Goal: Find specific page/section: Find specific page/section

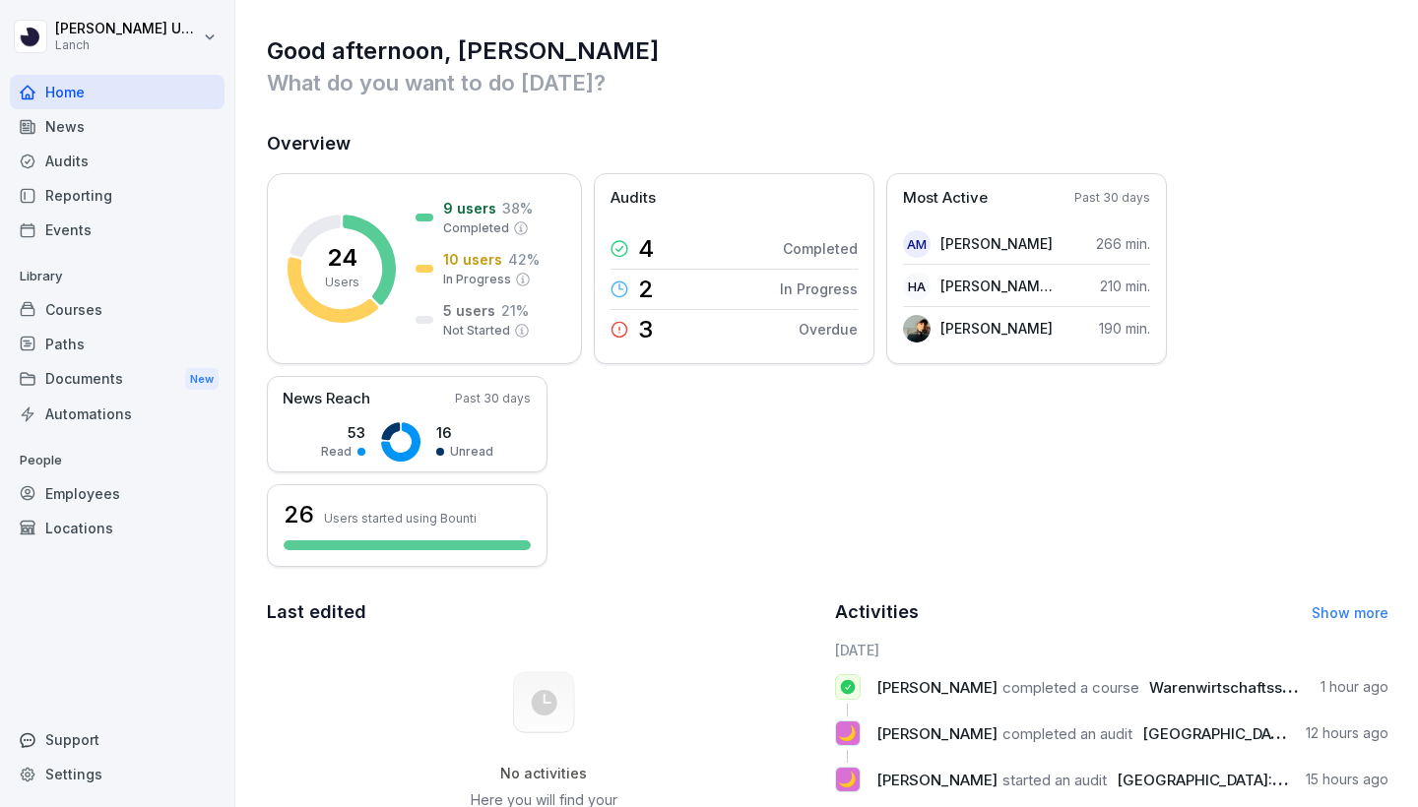
click at [121, 480] on div "Employees" at bounding box center [117, 493] width 215 height 34
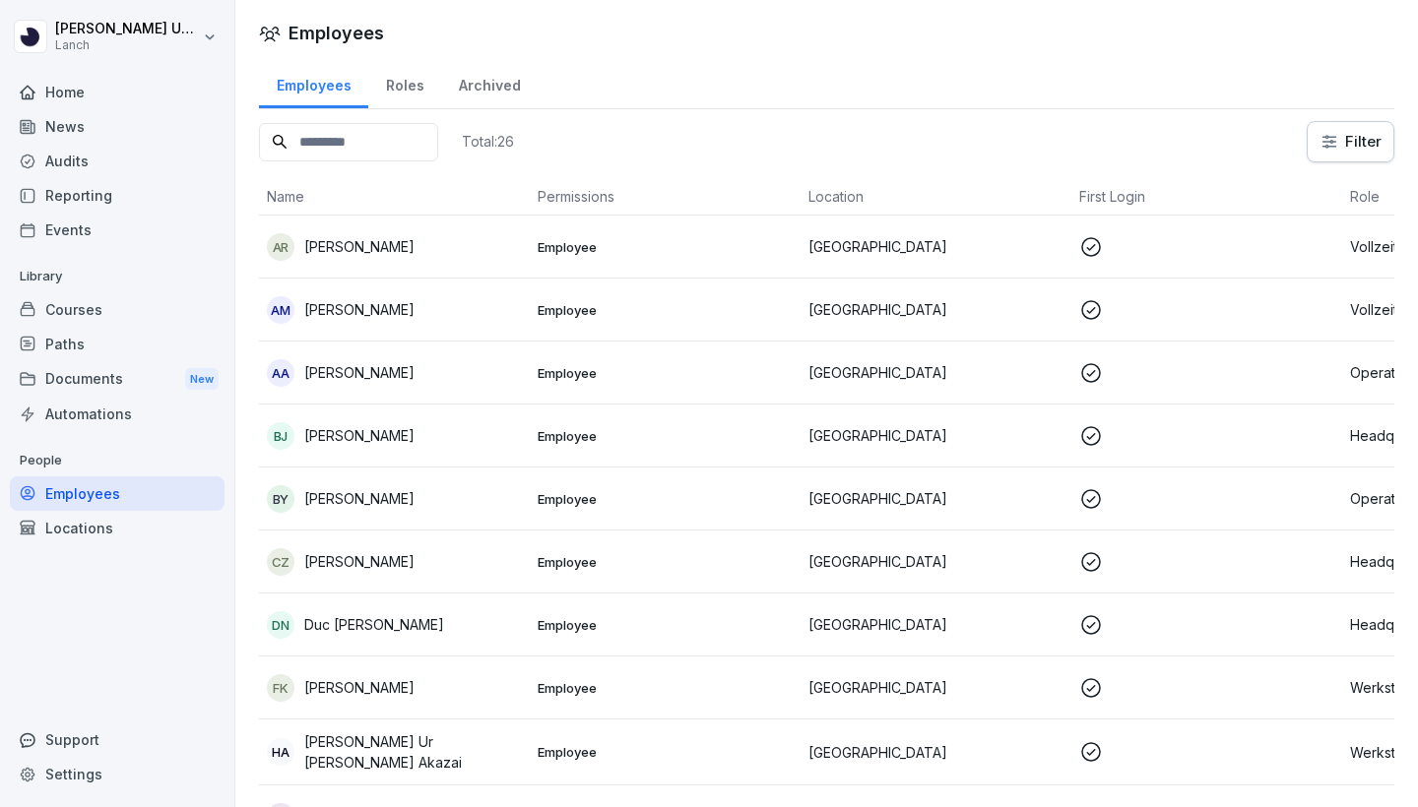
click at [421, 144] on input at bounding box center [348, 142] width 179 height 38
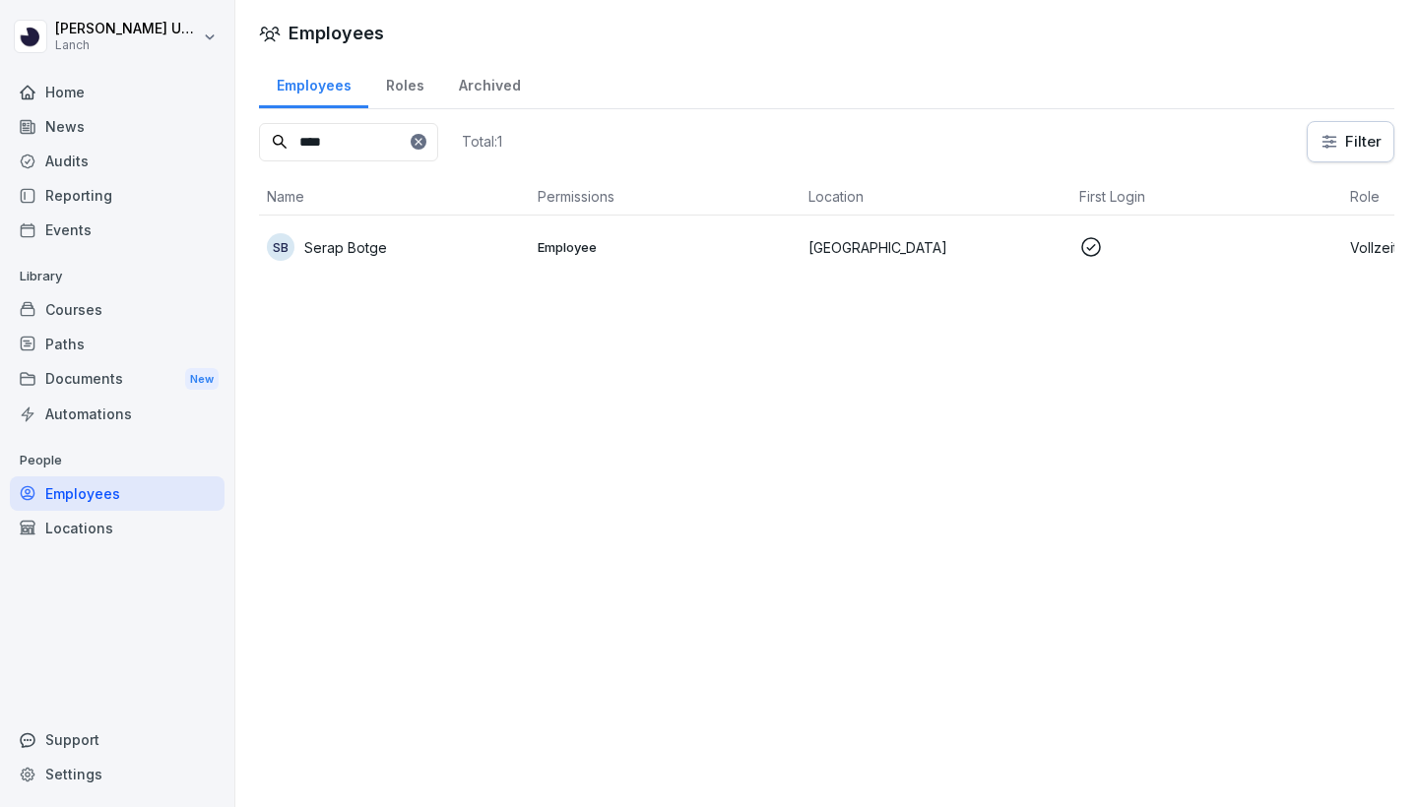
type input "****"
click at [523, 250] on td "SB Serap Botge" at bounding box center [394, 247] width 271 height 63
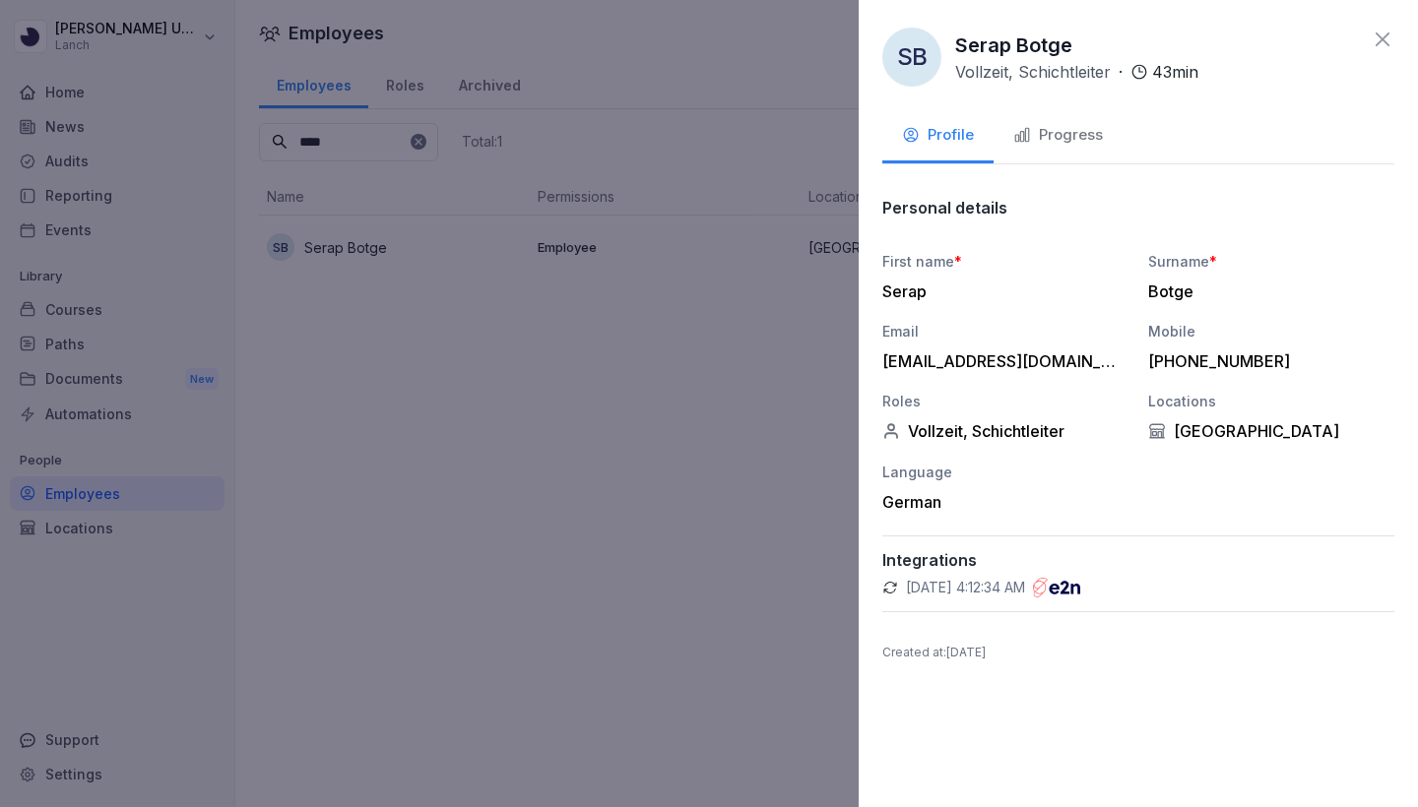
click at [1058, 138] on div "Progress" at bounding box center [1058, 135] width 90 height 23
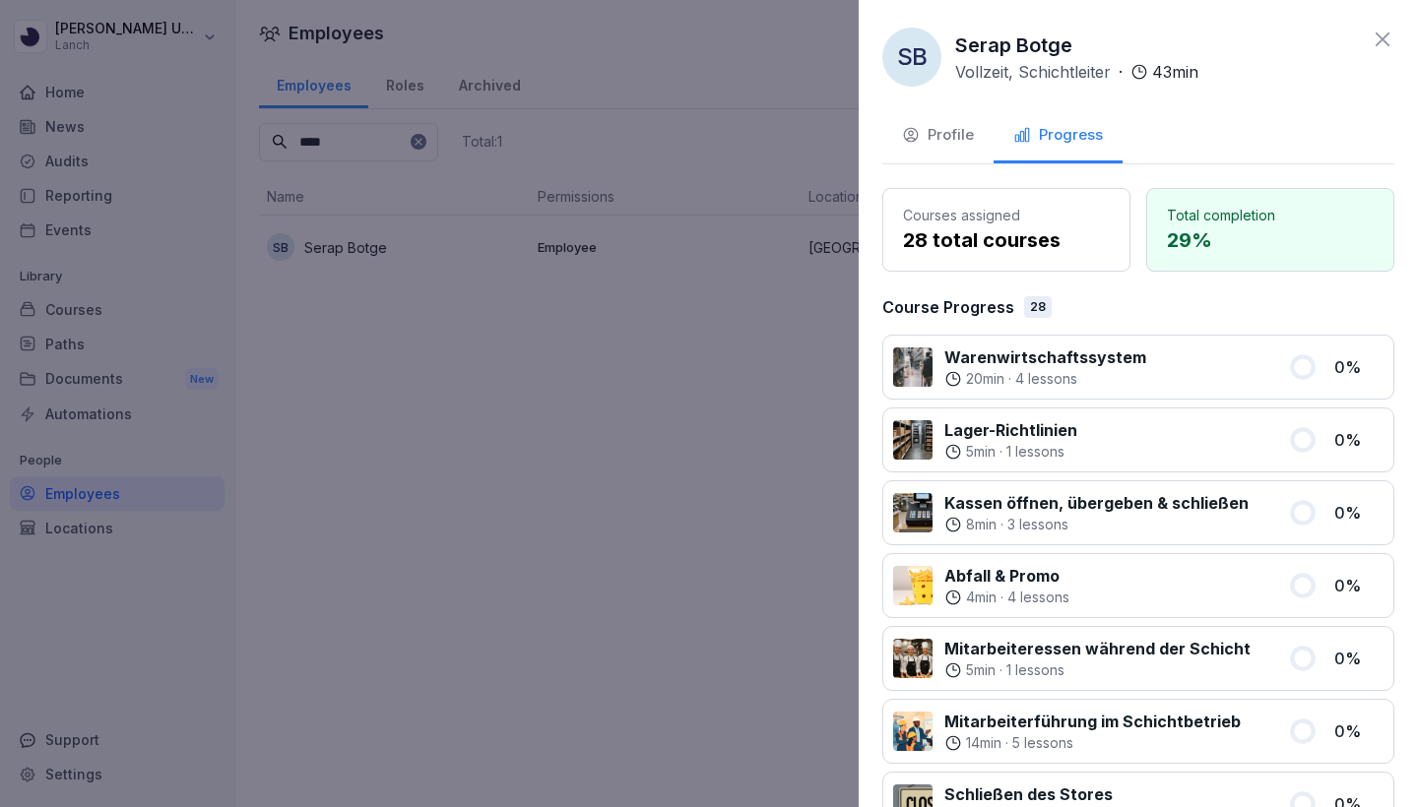
click at [941, 139] on div "Profile" at bounding box center [938, 135] width 72 height 23
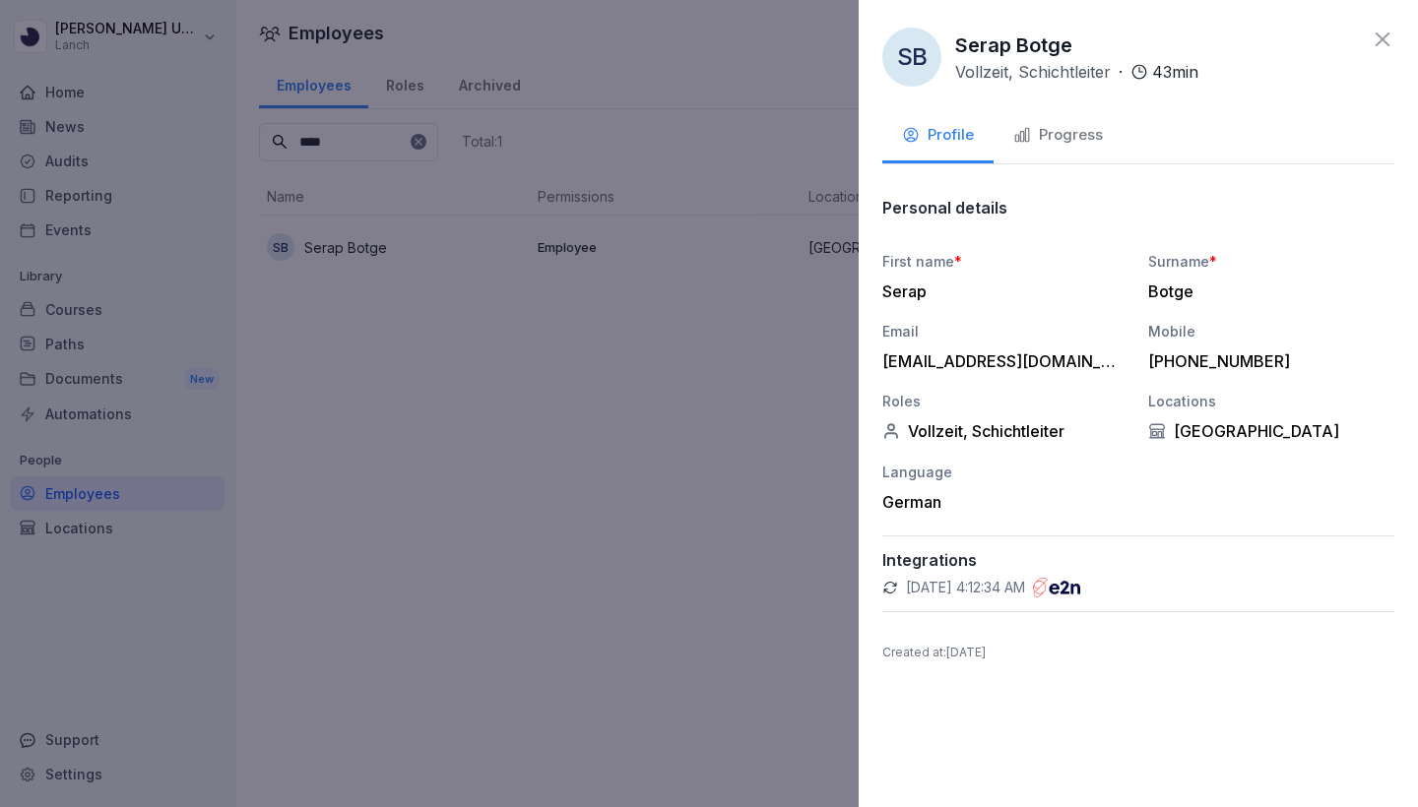
click at [1025, 580] on p "[DATE] 4:12:34 AM" at bounding box center [965, 588] width 119 height 20
click at [880, 589] on div "SB Serap Botge Vollzeit, Schichtleiter · 43 min Profile Progress Personal detai…" at bounding box center [1137, 403] width 559 height 807
click at [891, 588] on icon at bounding box center [890, 588] width 16 height 16
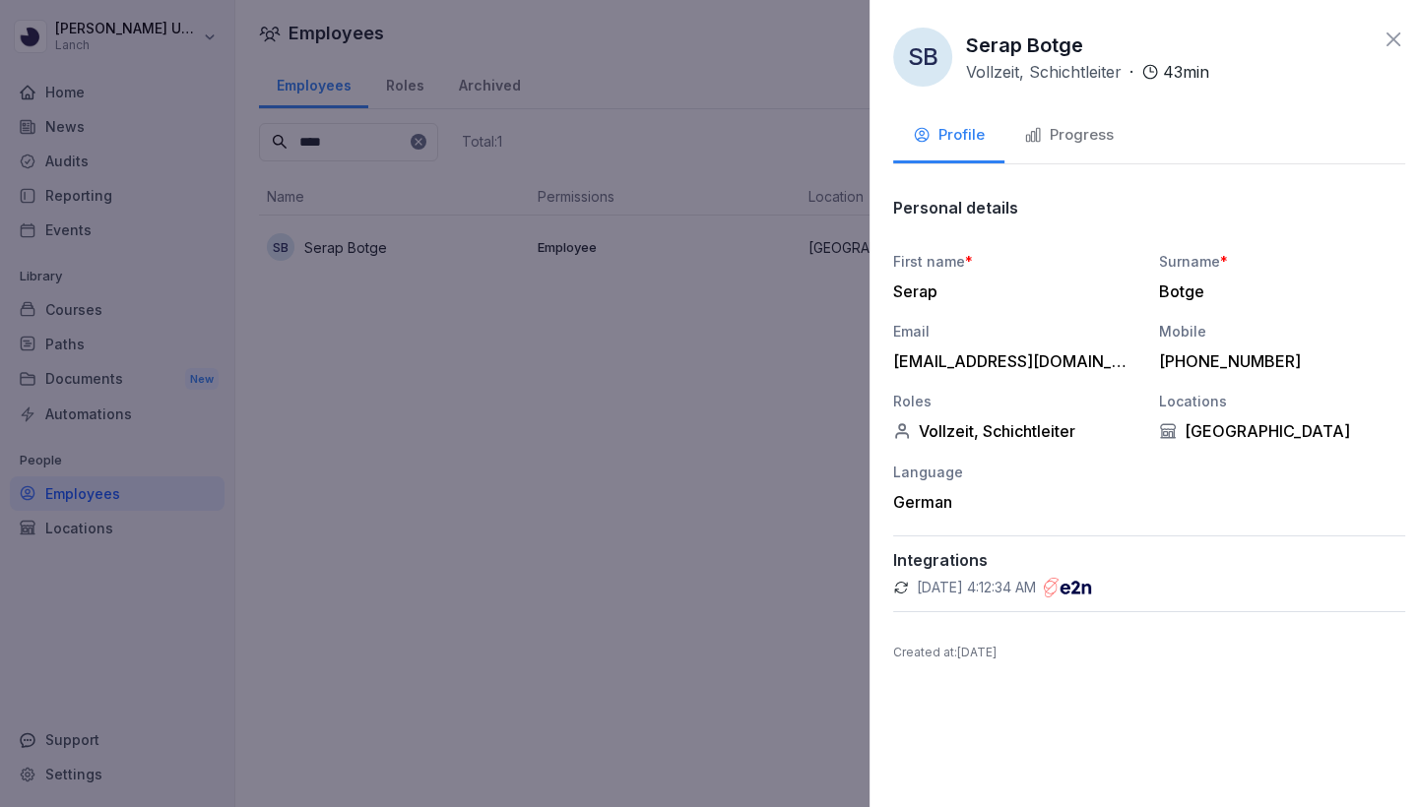
click at [641, 321] on div at bounding box center [709, 403] width 1418 height 807
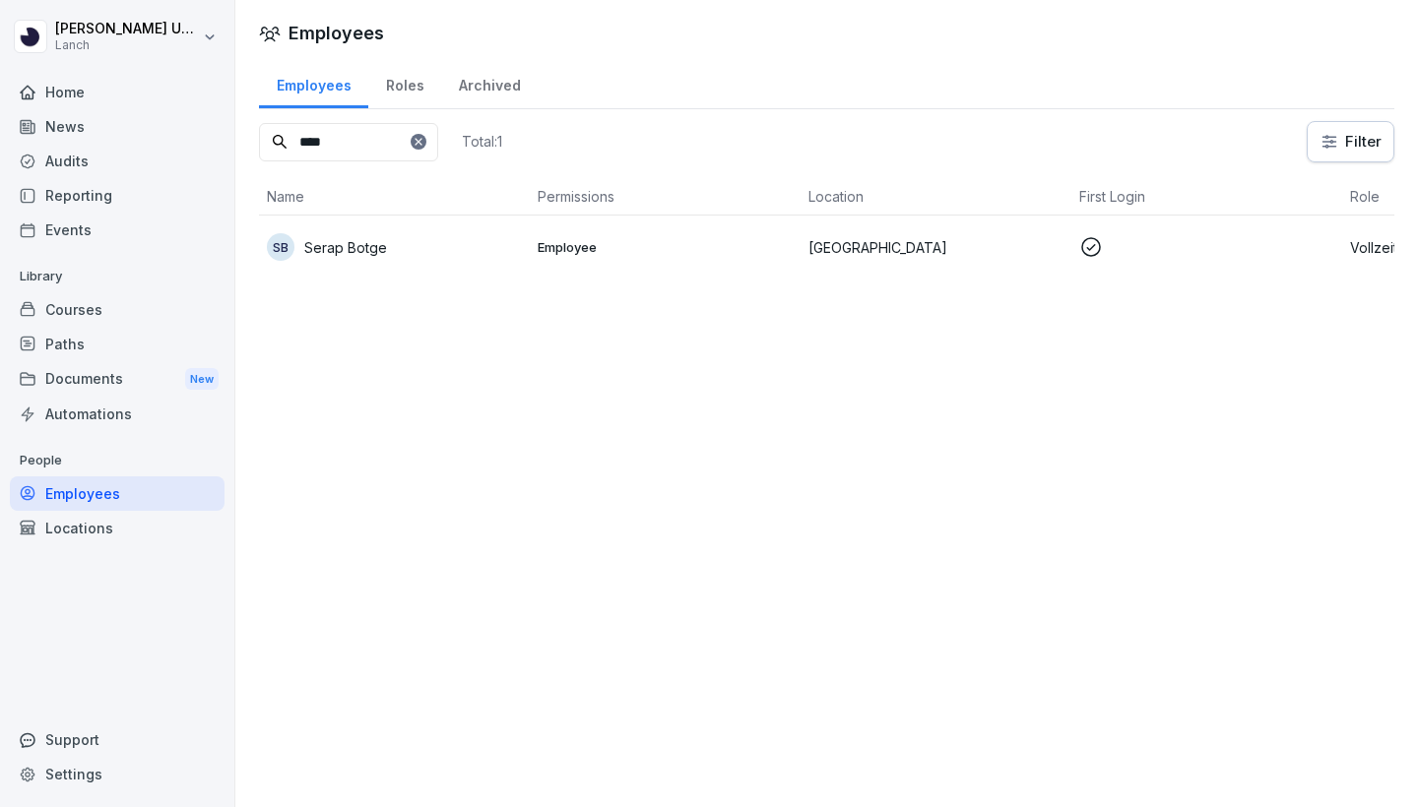
click at [347, 249] on p "Serap Botge" at bounding box center [345, 247] width 83 height 21
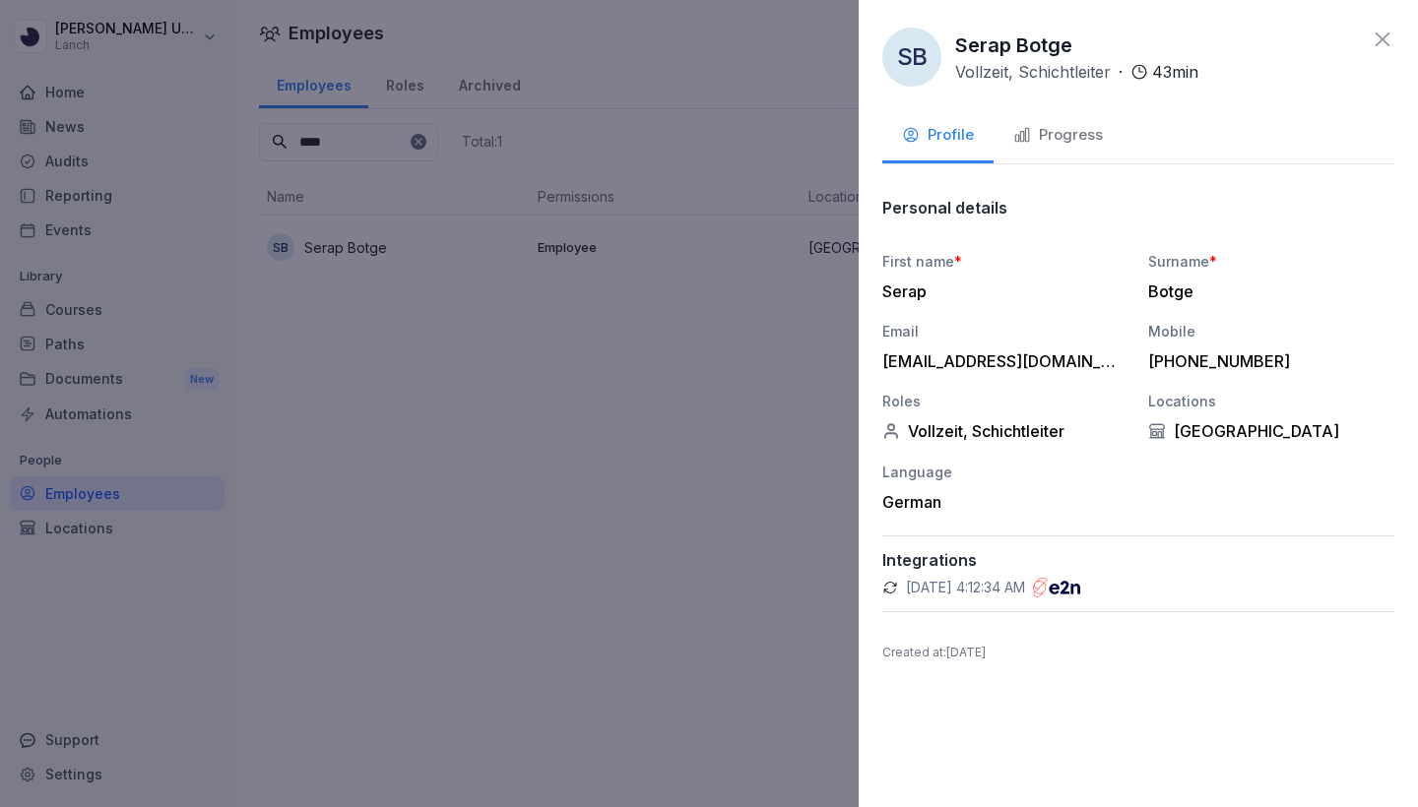
click at [1171, 66] on p "43 min" at bounding box center [1175, 72] width 46 height 24
click at [1044, 146] on button "Progress" at bounding box center [1057, 136] width 129 height 53
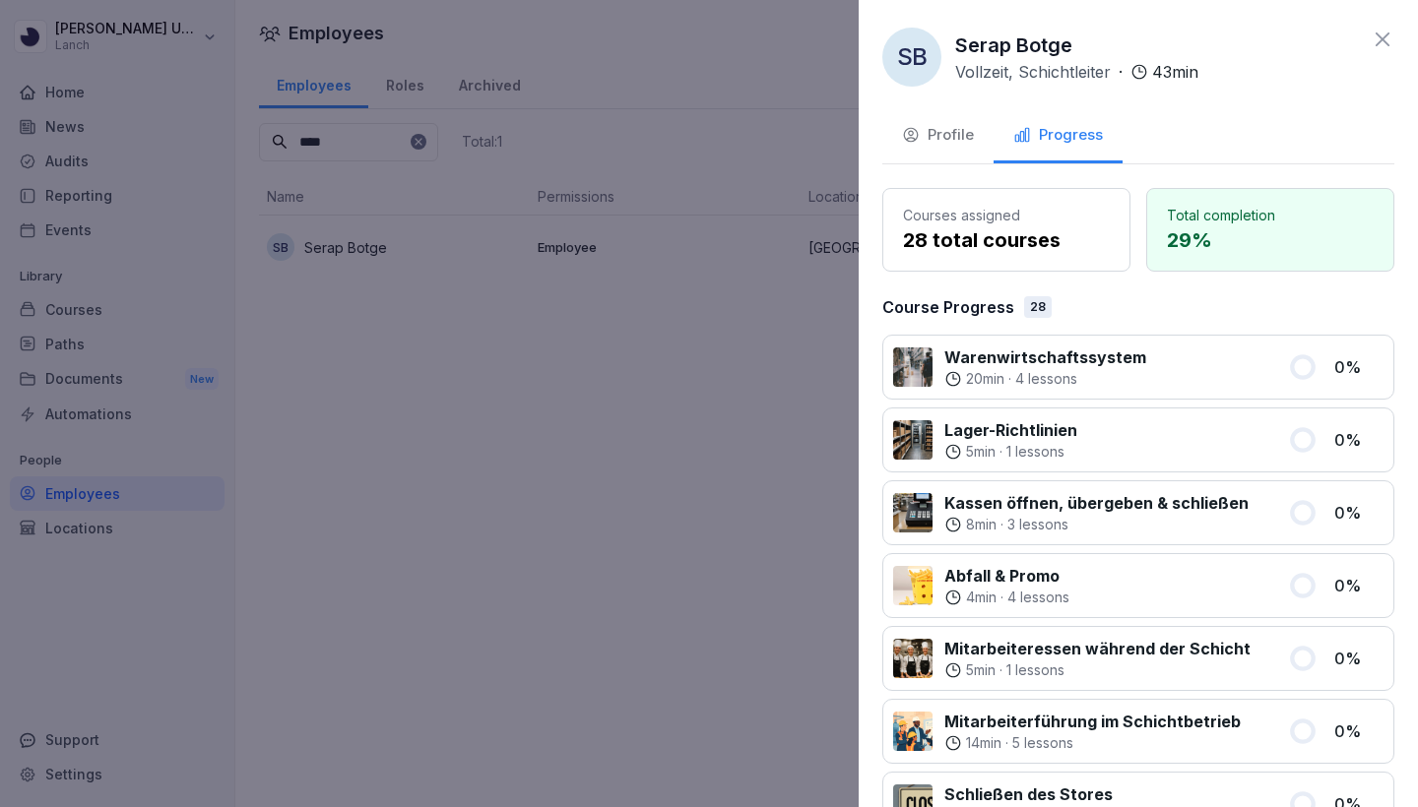
click at [959, 147] on button "Profile" at bounding box center [937, 136] width 111 height 53
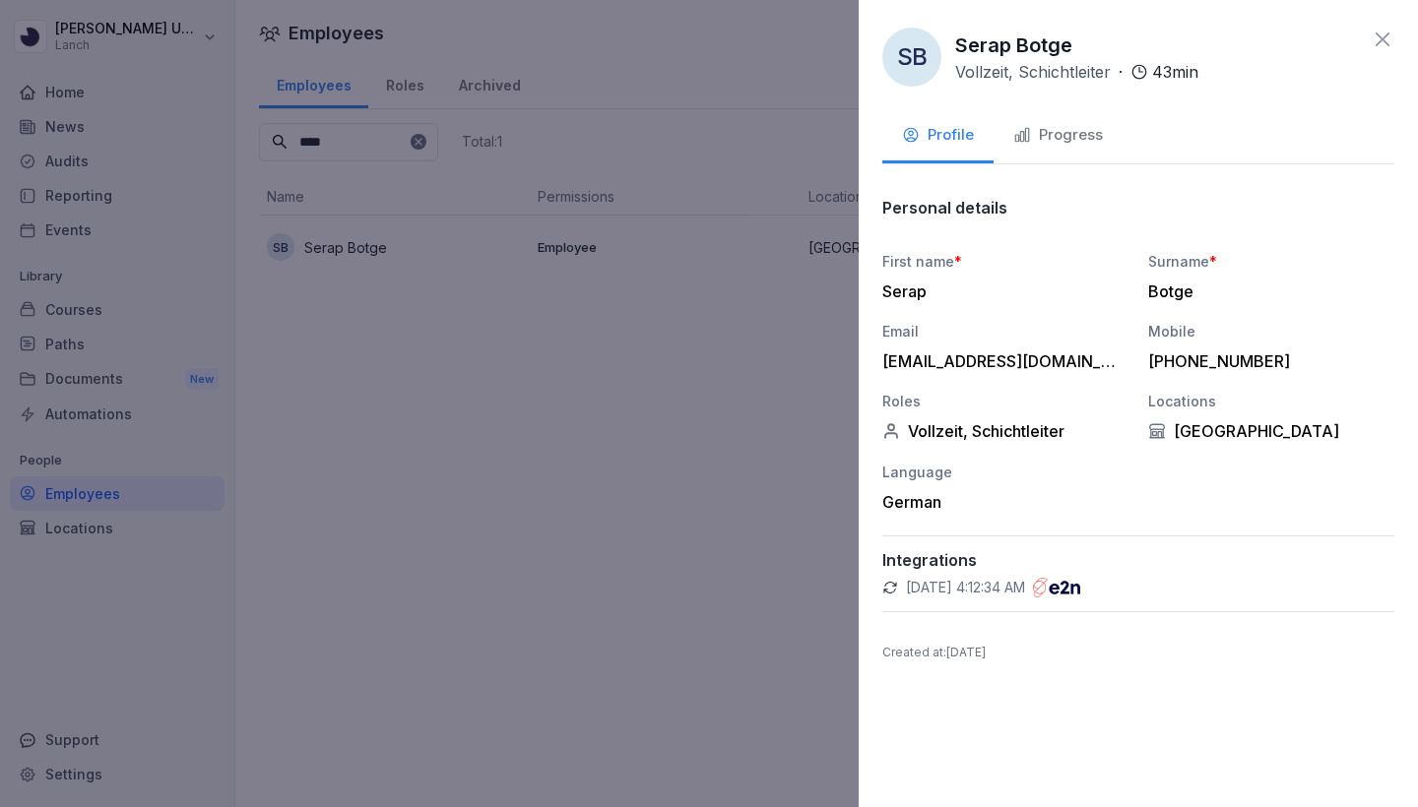
click at [1029, 141] on icon "button" at bounding box center [1022, 135] width 18 height 18
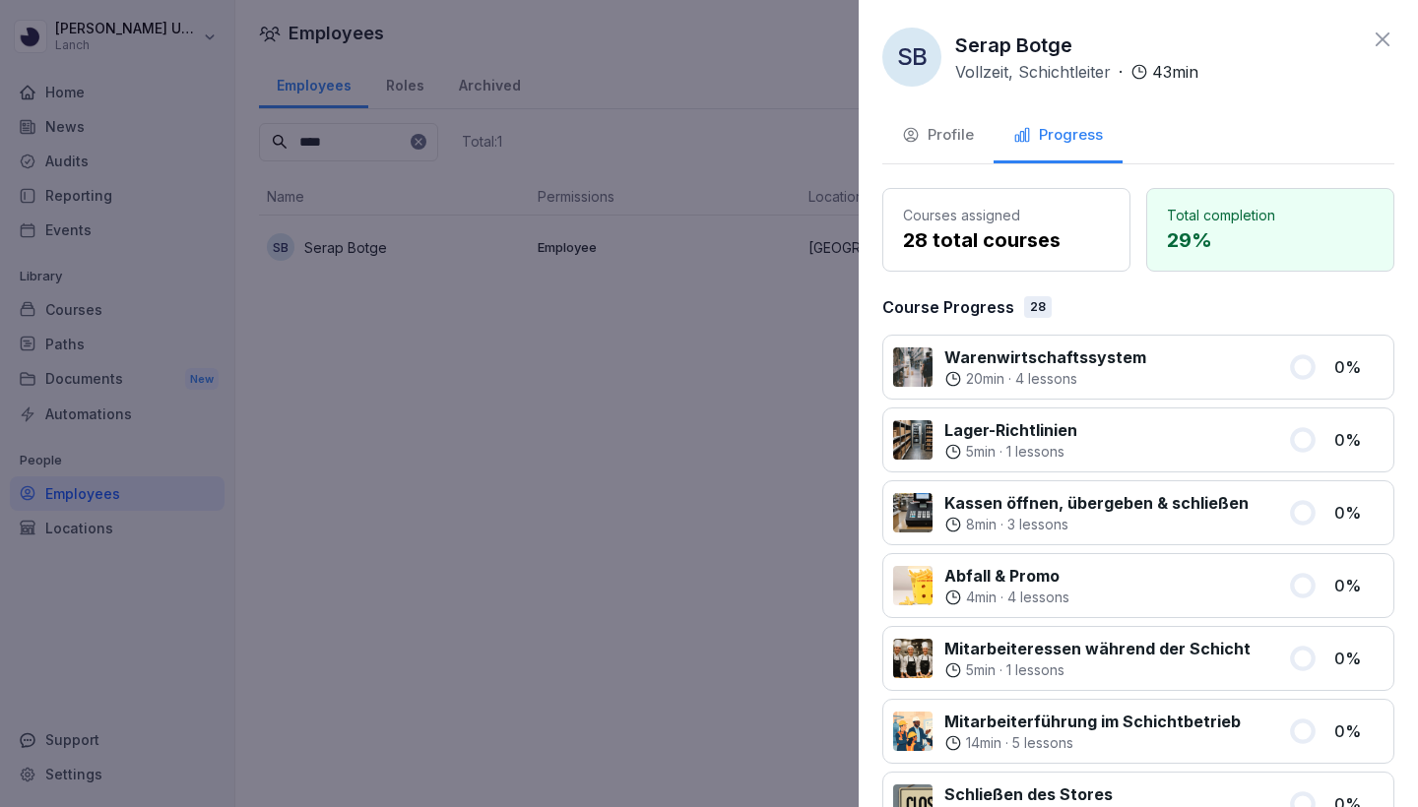
click at [961, 143] on div "Profile" at bounding box center [938, 135] width 72 height 23
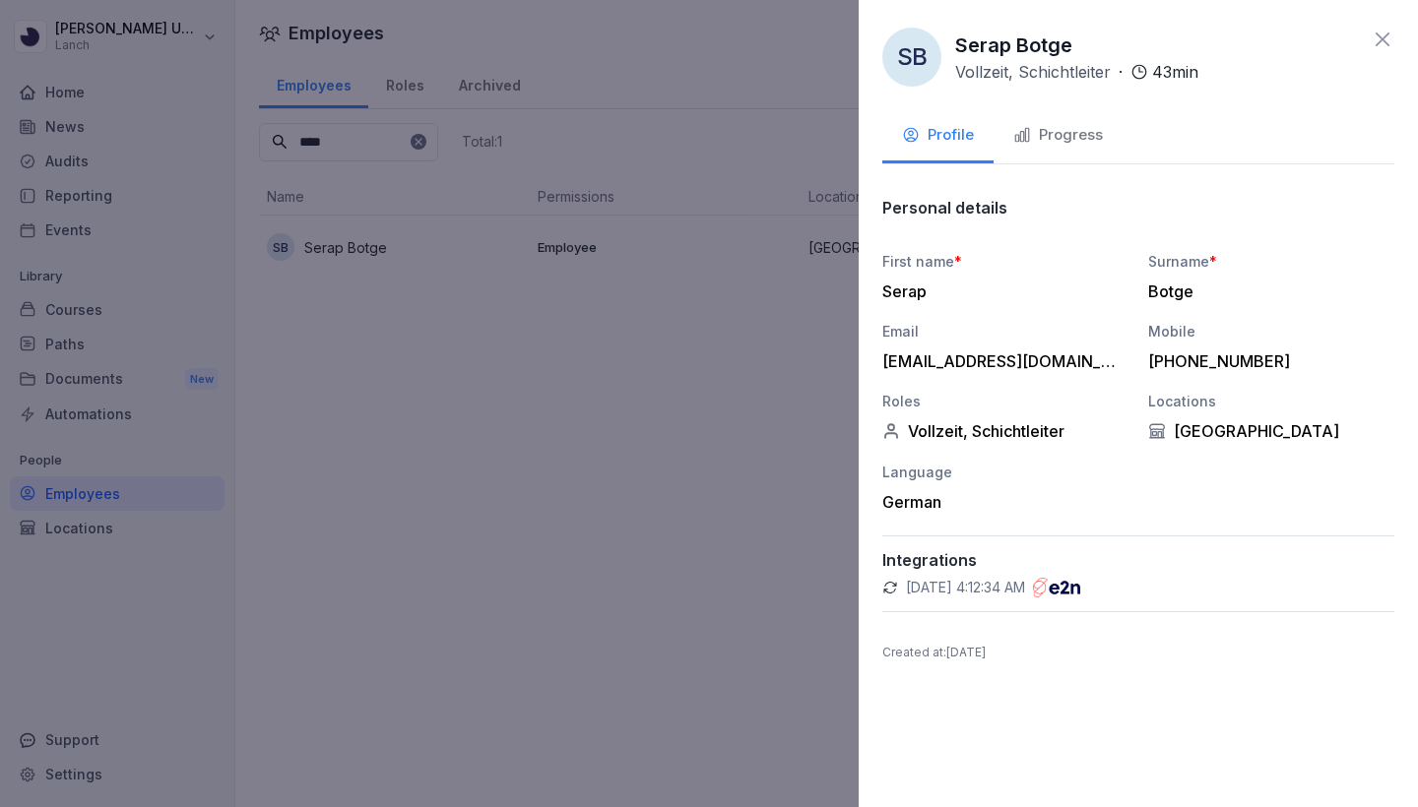
click at [1056, 139] on div "Progress" at bounding box center [1058, 135] width 90 height 23
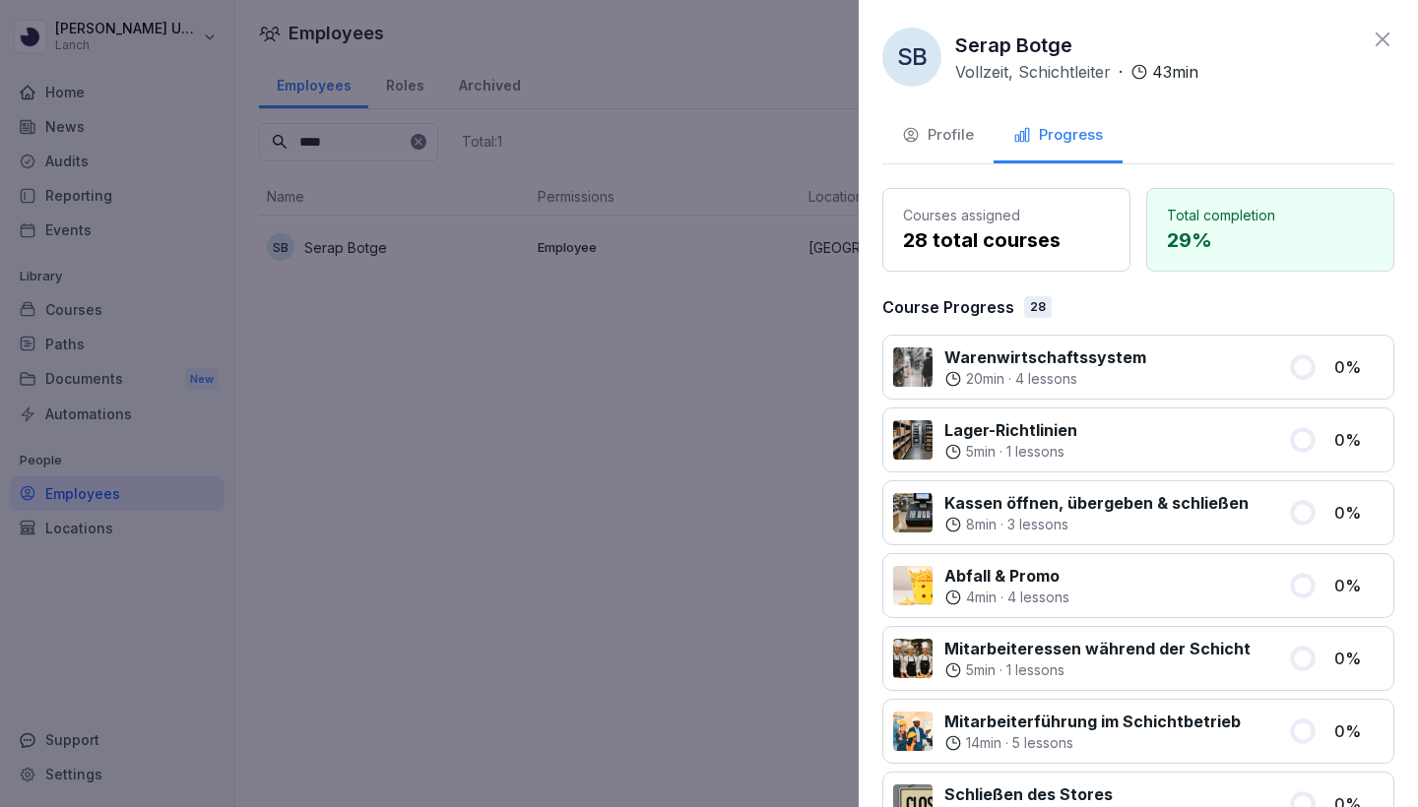
click at [962, 132] on div "Profile" at bounding box center [938, 135] width 72 height 23
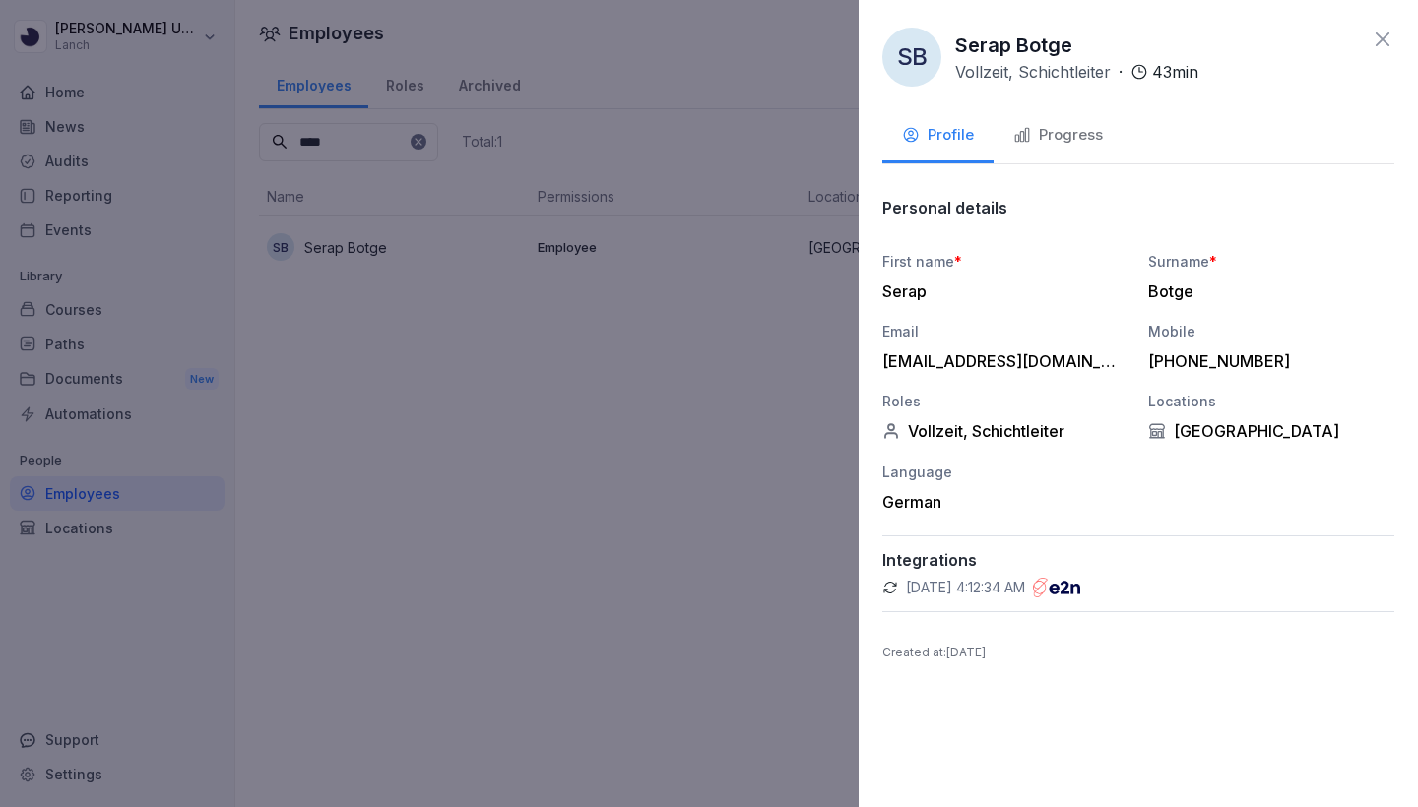
click at [1050, 146] on button "Progress" at bounding box center [1057, 136] width 129 height 53
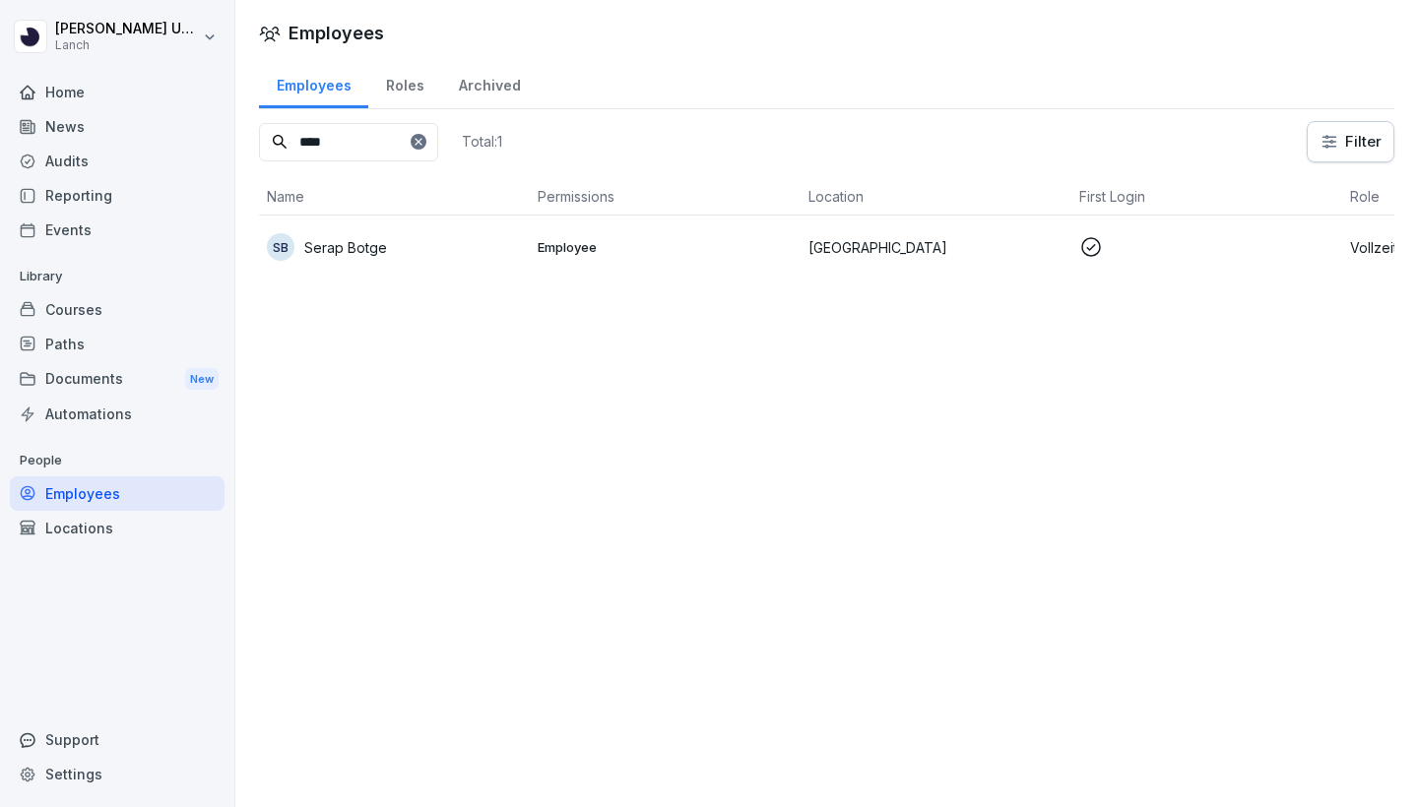
click at [1208, 245] on p at bounding box center [1206, 247] width 255 height 24
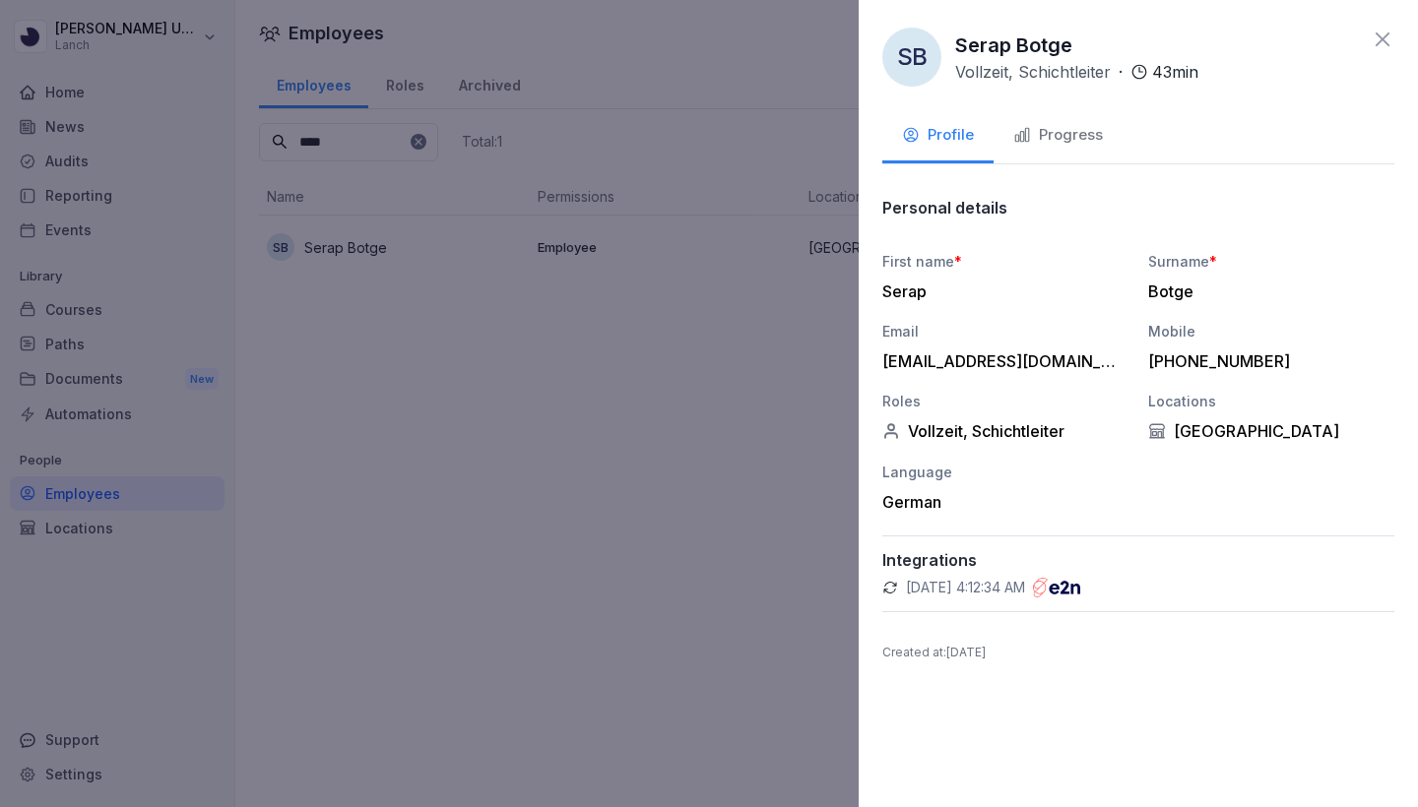
click at [1060, 126] on div "Progress" at bounding box center [1058, 135] width 90 height 23
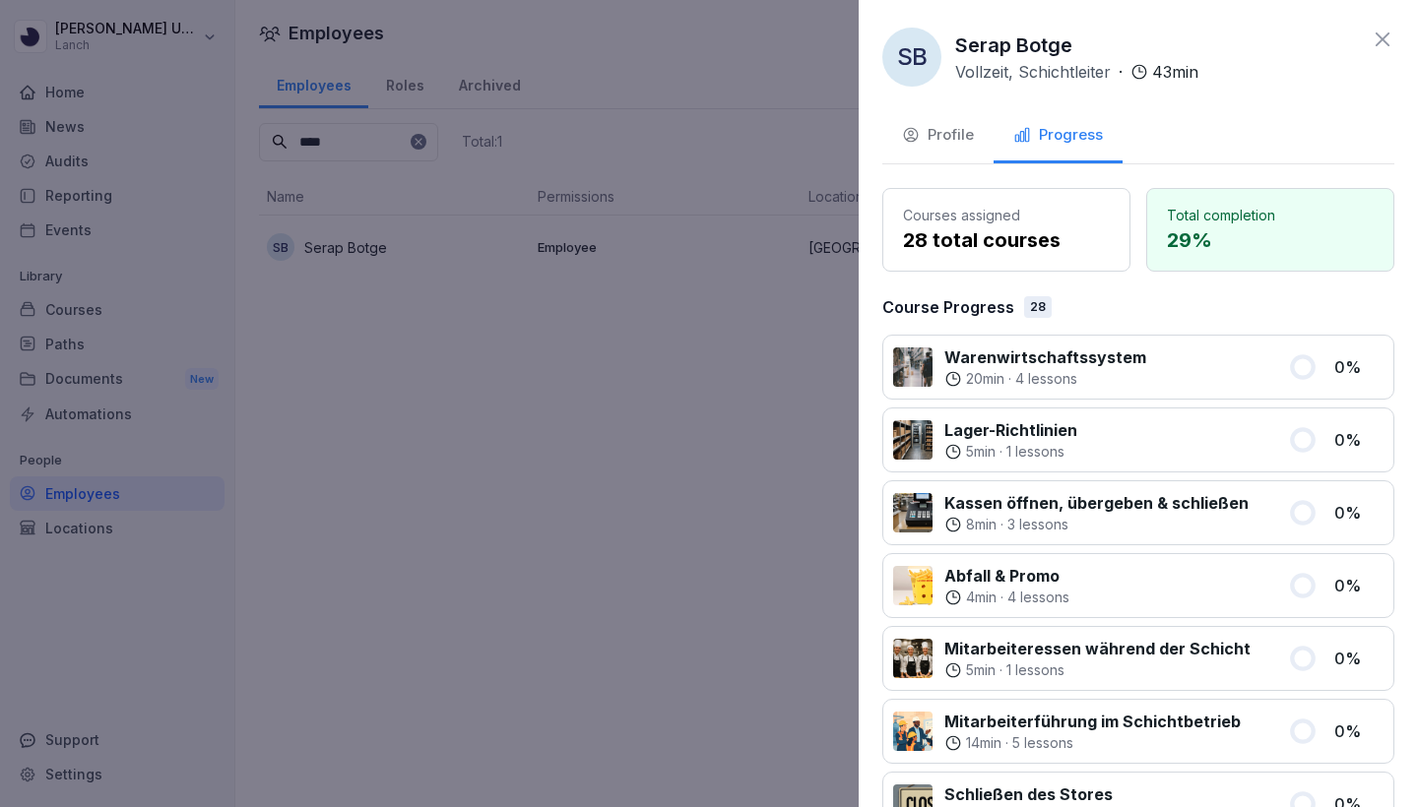
click at [961, 131] on div "Profile" at bounding box center [938, 135] width 72 height 23
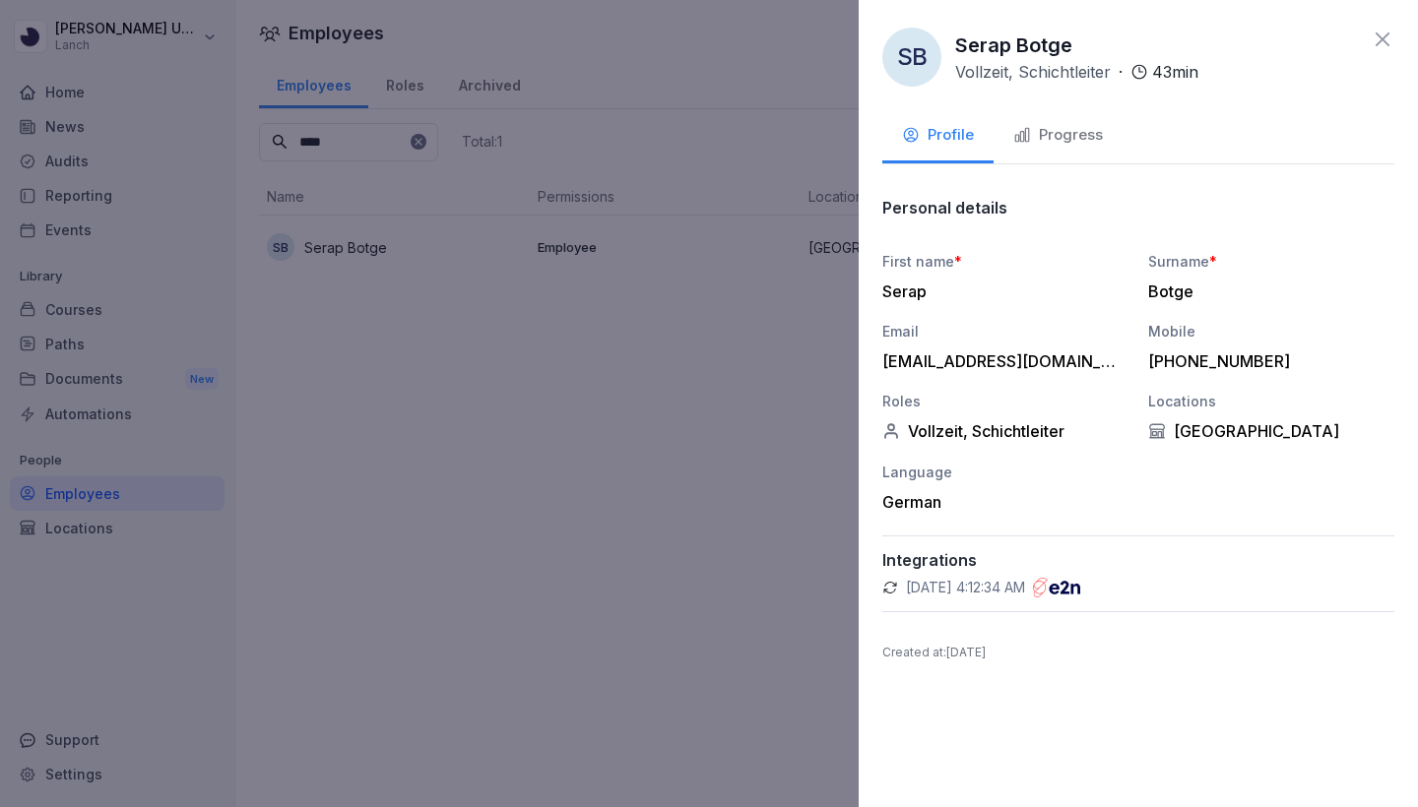
click at [1040, 138] on div "Progress" at bounding box center [1058, 135] width 90 height 23
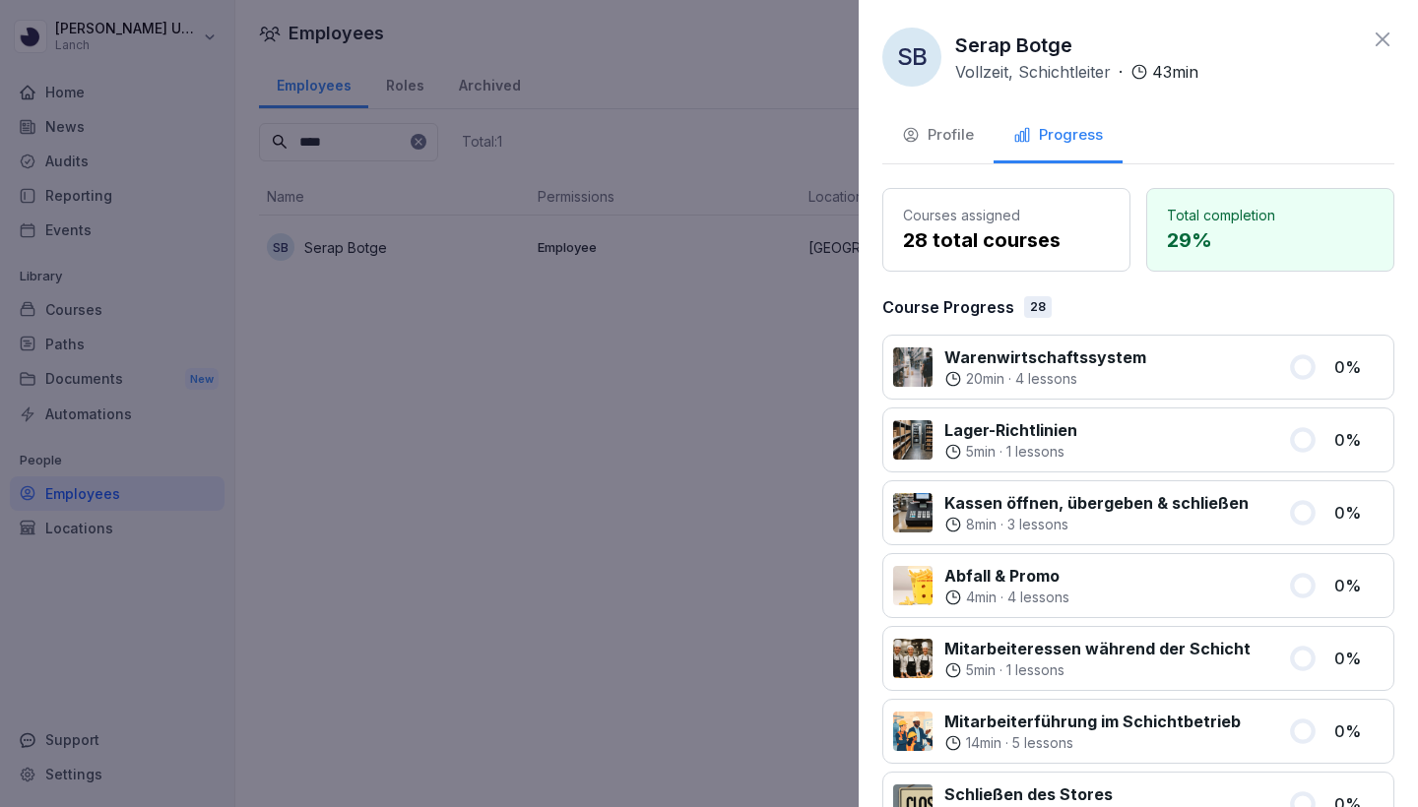
click at [965, 138] on div "Profile" at bounding box center [938, 135] width 72 height 23
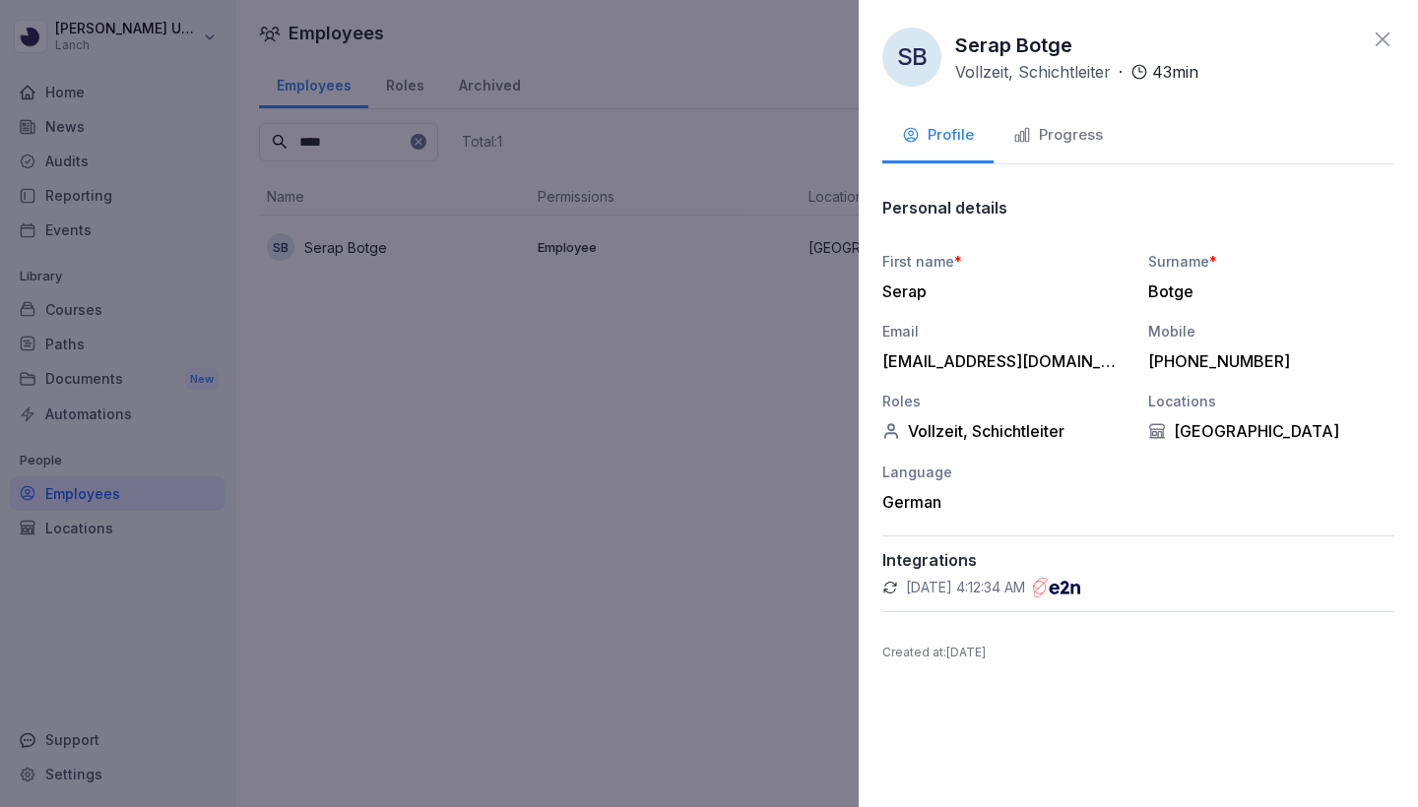
click at [1033, 144] on div "Progress" at bounding box center [1058, 135] width 90 height 23
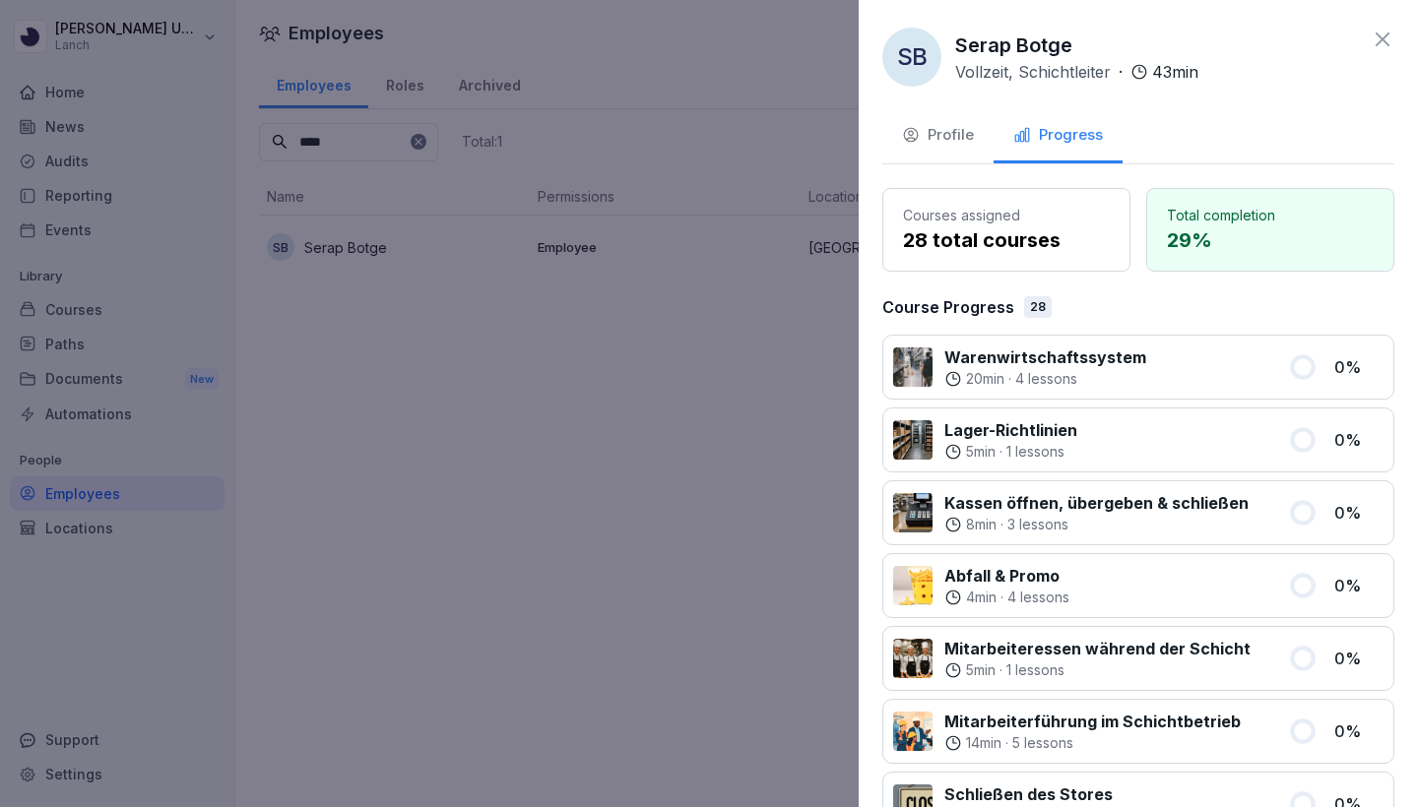
click at [954, 137] on div "Profile" at bounding box center [938, 135] width 72 height 23
